Goal: Information Seeking & Learning: Find specific fact

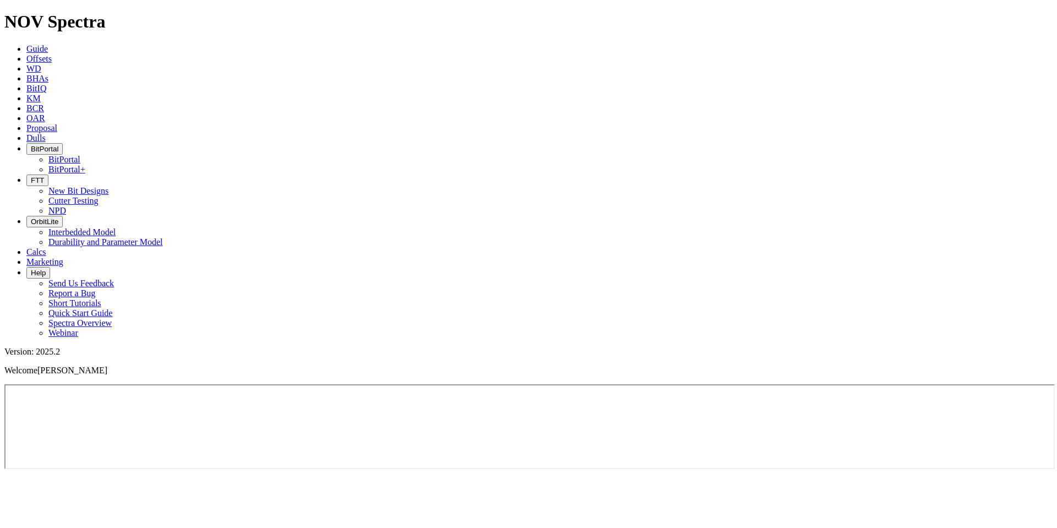
click at [52, 54] on span "Offsets" at bounding box center [38, 58] width 25 height 9
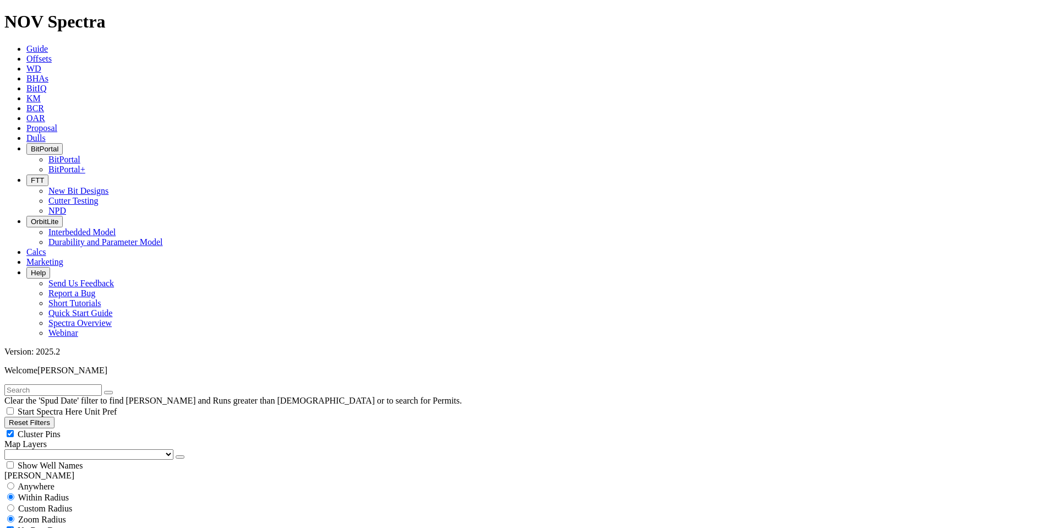
click at [57, 384] on input "text" at bounding box center [52, 390] width 97 height 12
type input "MD-804"
click at [44, 482] on span "Anywhere" at bounding box center [36, 486] width 37 height 9
radio input "true"
radio input "false"
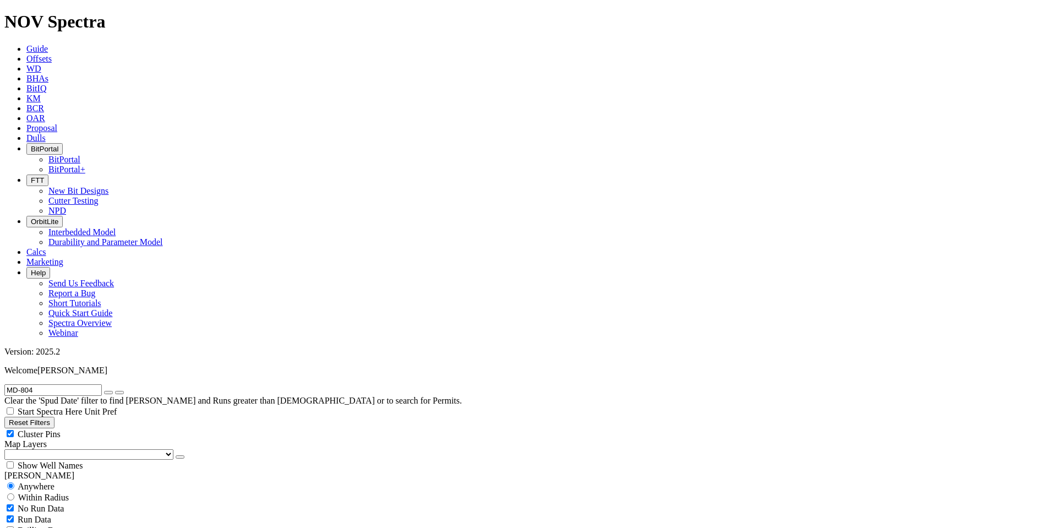
scroll to position [397, 0]
click at [117, 407] on span "Unit Pref" at bounding box center [100, 411] width 32 height 9
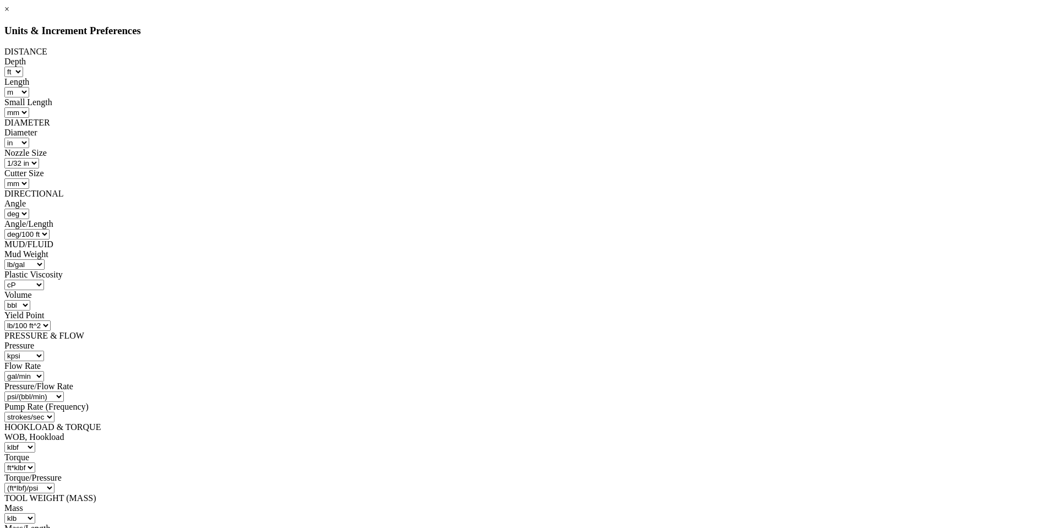
click at [23, 68] on select "ft m" at bounding box center [13, 72] width 19 height 10
select select "object:1247"
click at [23, 67] on select "ft m" at bounding box center [13, 72] width 19 height 10
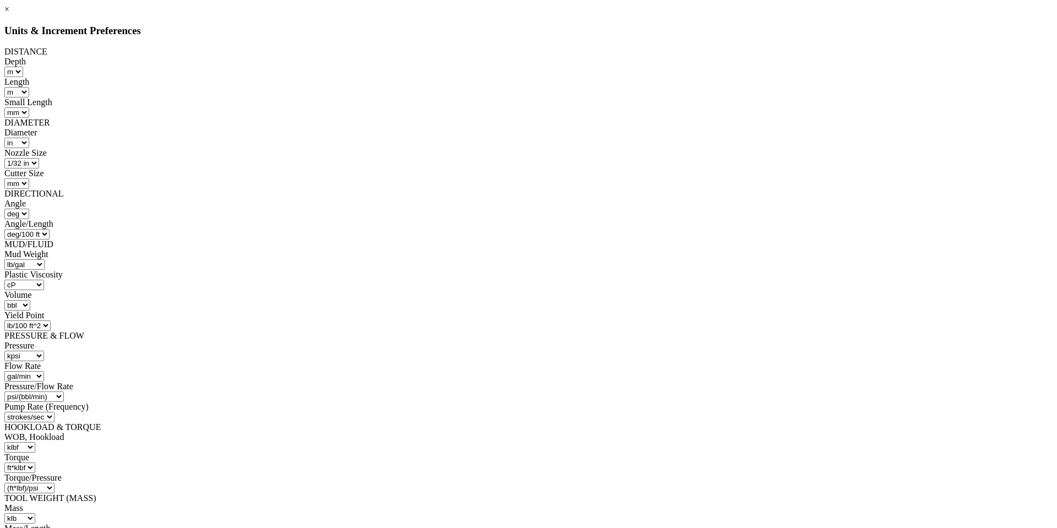
select select "object:1500"
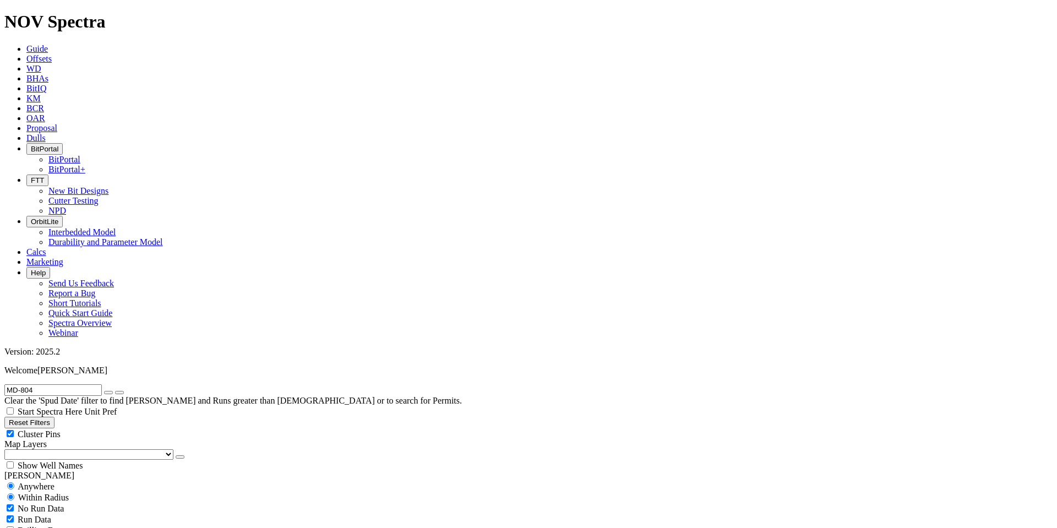
radio input "false"
radio input "true"
click at [53, 384] on input "MD-804" at bounding box center [52, 390] width 97 height 12
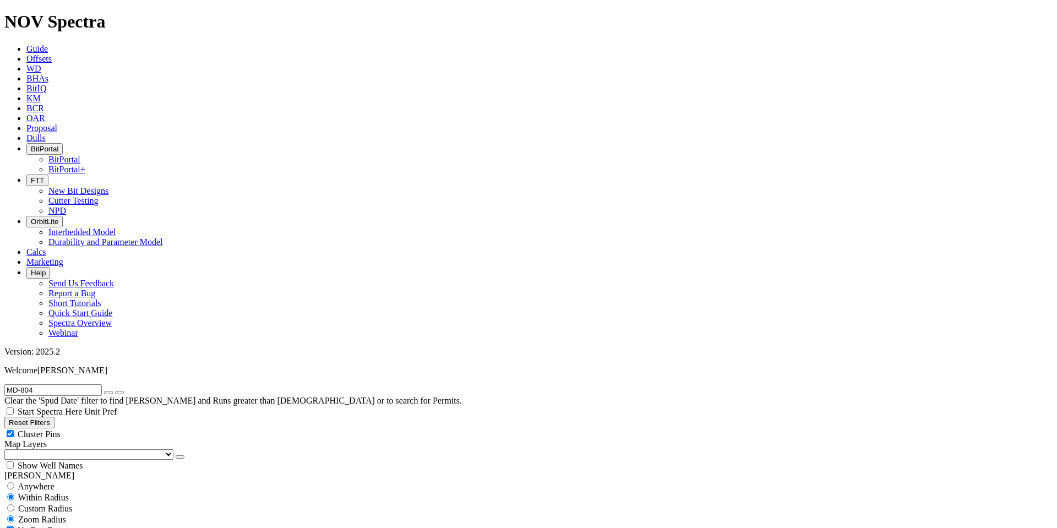
click at [53, 384] on input "MD-804" at bounding box center [52, 390] width 97 height 12
paste input "A301995"
click at [60, 384] on input "A301995" at bounding box center [52, 390] width 97 height 12
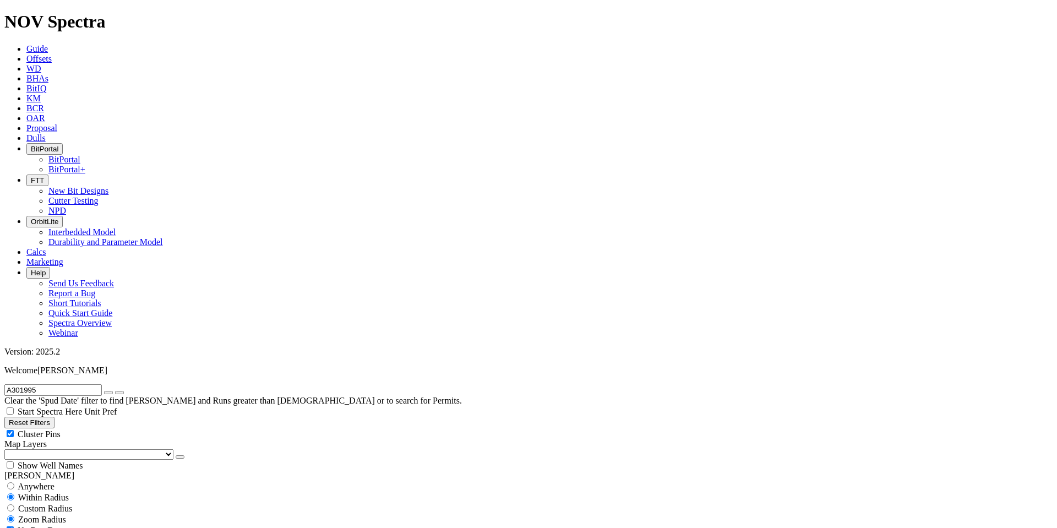
click at [60, 384] on input "A301995" at bounding box center [52, 390] width 97 height 12
paste input "rcadia-4 ST"
type input "Arcadia-4 ST"
click at [79, 384] on input "Arcadia-4 ST" at bounding box center [52, 390] width 97 height 12
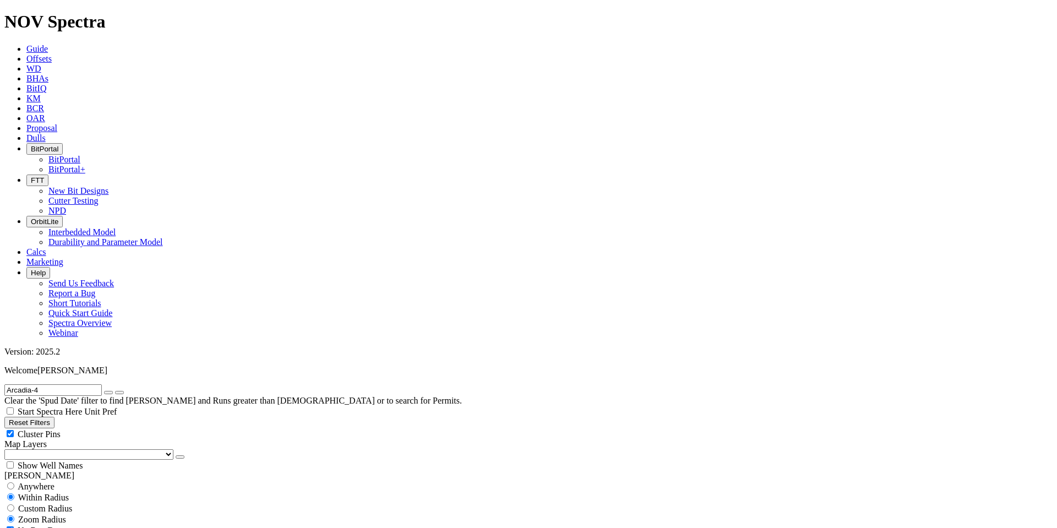
click at [115, 391] on button "submit" at bounding box center [119, 392] width 9 height 3
click at [58, 384] on input "Arcadia-4" at bounding box center [52, 390] width 97 height 12
type input "Arcadia"
click at [115, 391] on button "submit" at bounding box center [119, 392] width 9 height 3
click at [47, 480] on div "Anywhere" at bounding box center [528, 485] width 1048 height 11
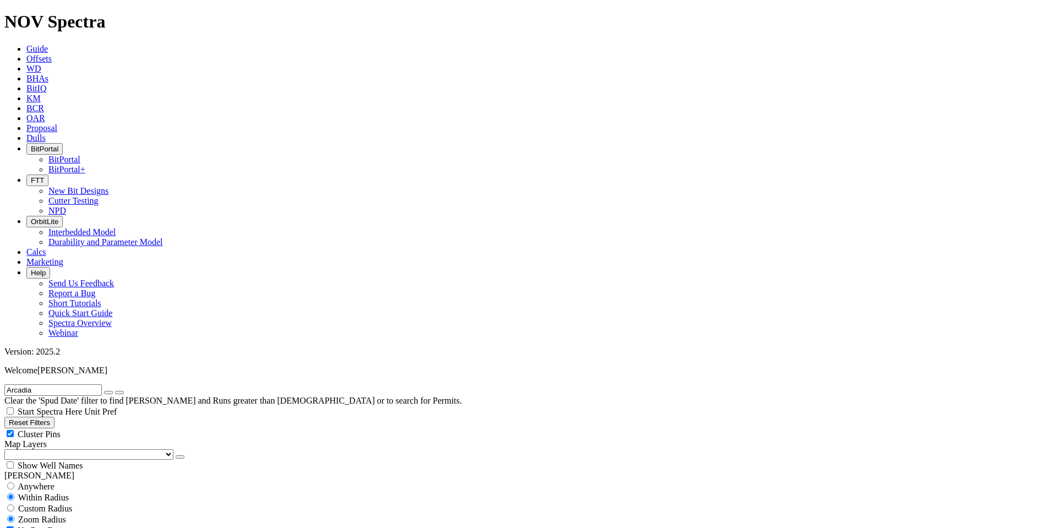
radio input "true"
radio input "false"
click at [65, 384] on input "Arcadia" at bounding box center [52, 390] width 97 height 12
type input "Arcadia-4"
click at [115, 391] on button "submit" at bounding box center [119, 392] width 9 height 3
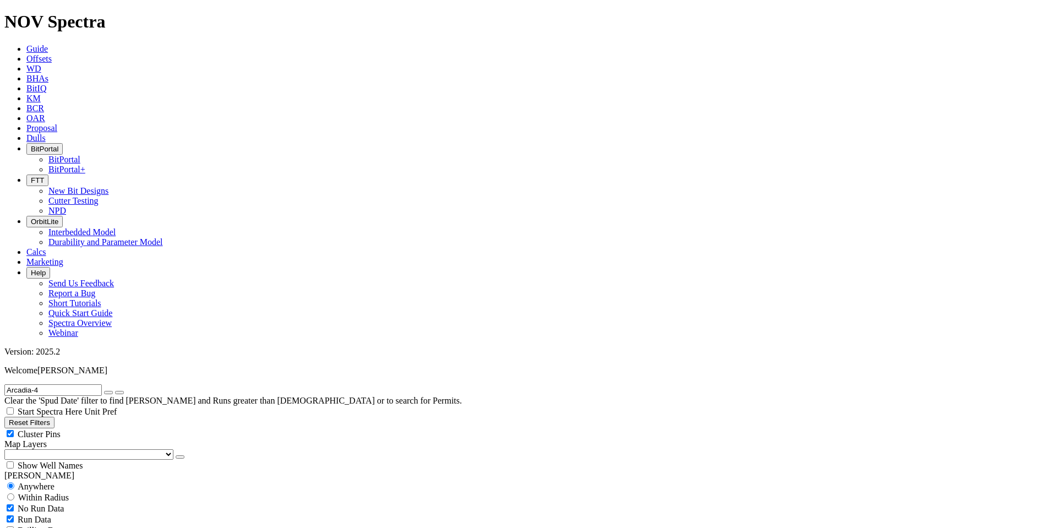
radio input "false"
radio input "true"
click at [117, 407] on span "Unit Pref" at bounding box center [100, 411] width 32 height 9
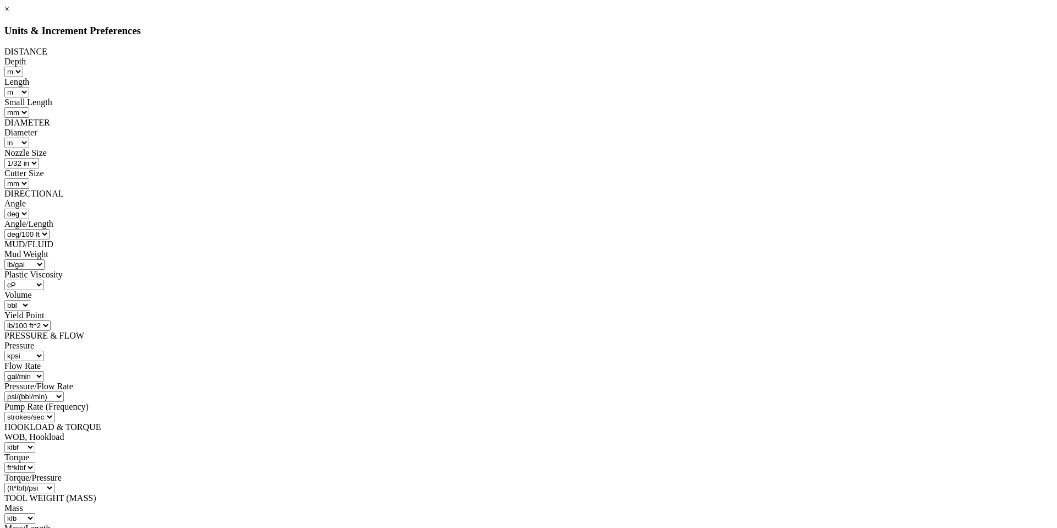
click at [23, 67] on select "ft m" at bounding box center [13, 72] width 19 height 10
select select "object:1246"
click at [23, 67] on select "ft m" at bounding box center [13, 72] width 19 height 10
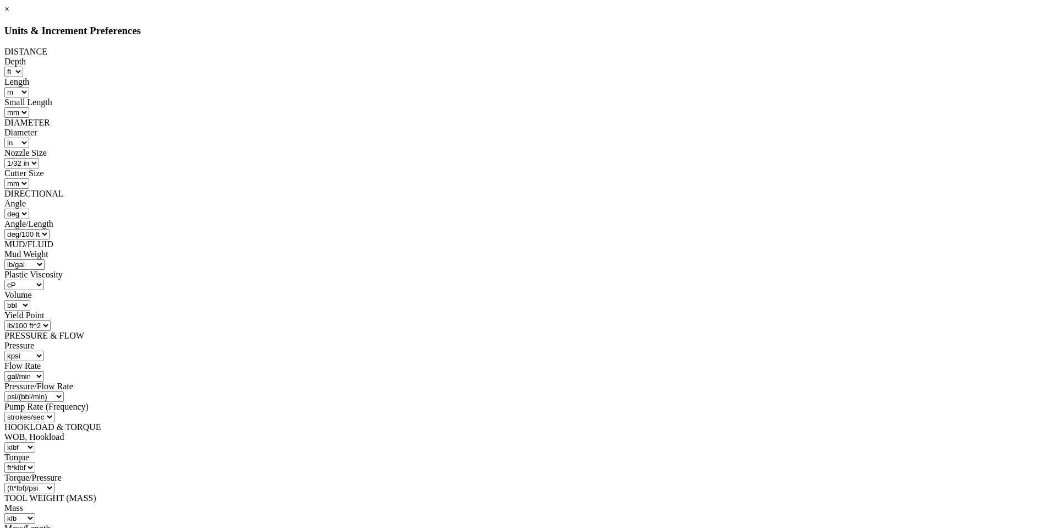
select select "object:1501"
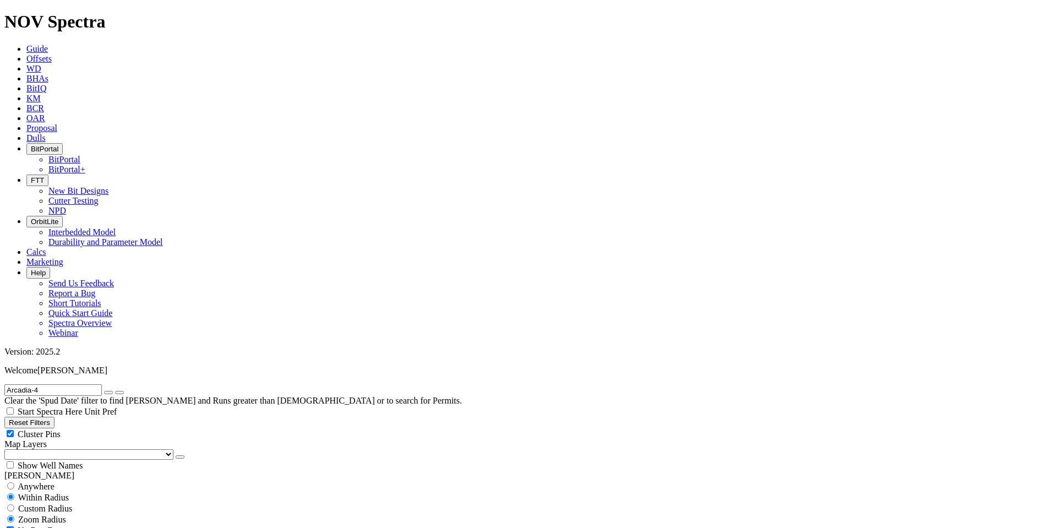
click at [68, 384] on input "Arcadia-4" at bounding box center [52, 390] width 97 height 12
paste input "GS323-6A"
click at [56, 384] on input "GS323-6A" at bounding box center [52, 390] width 97 height 12
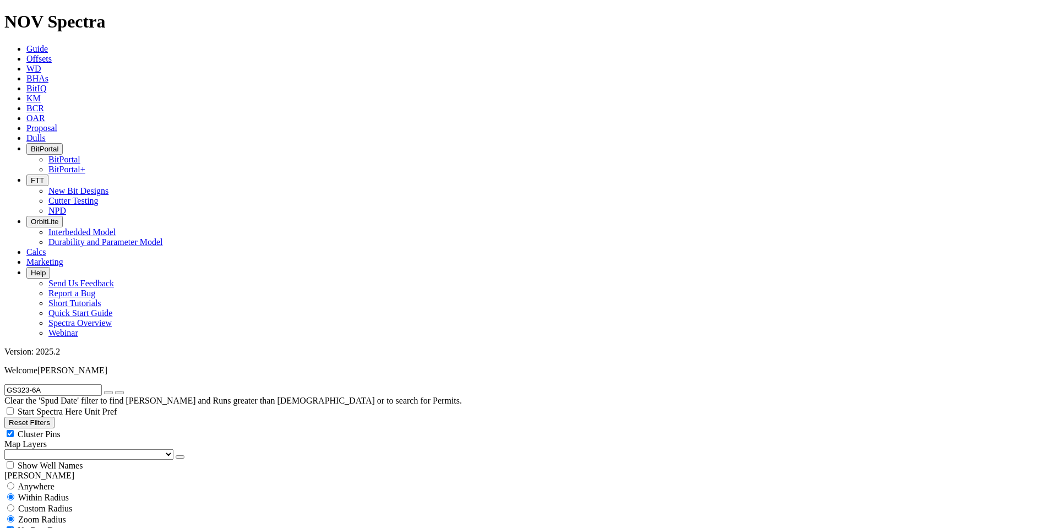
click at [59, 384] on input "GS323-6A" at bounding box center [52, 390] width 97 height 12
click at [60, 384] on input "GS323-6A" at bounding box center [52, 390] width 97 height 12
paste input "A283121"
type input "A283121"
